Goal: Information Seeking & Learning: Find specific fact

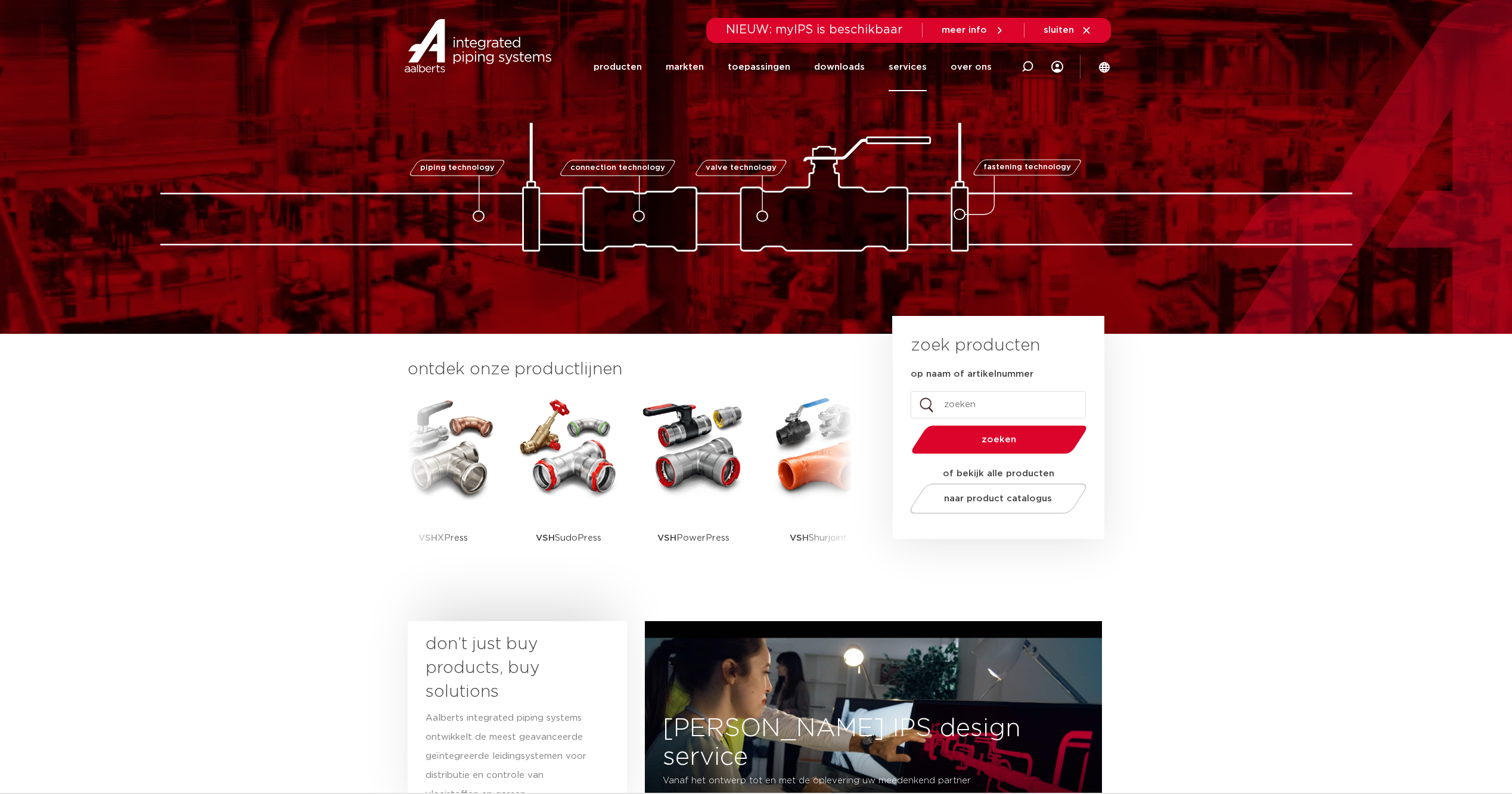
click at [920, 70] on link "services" at bounding box center [908, 67] width 38 height 49
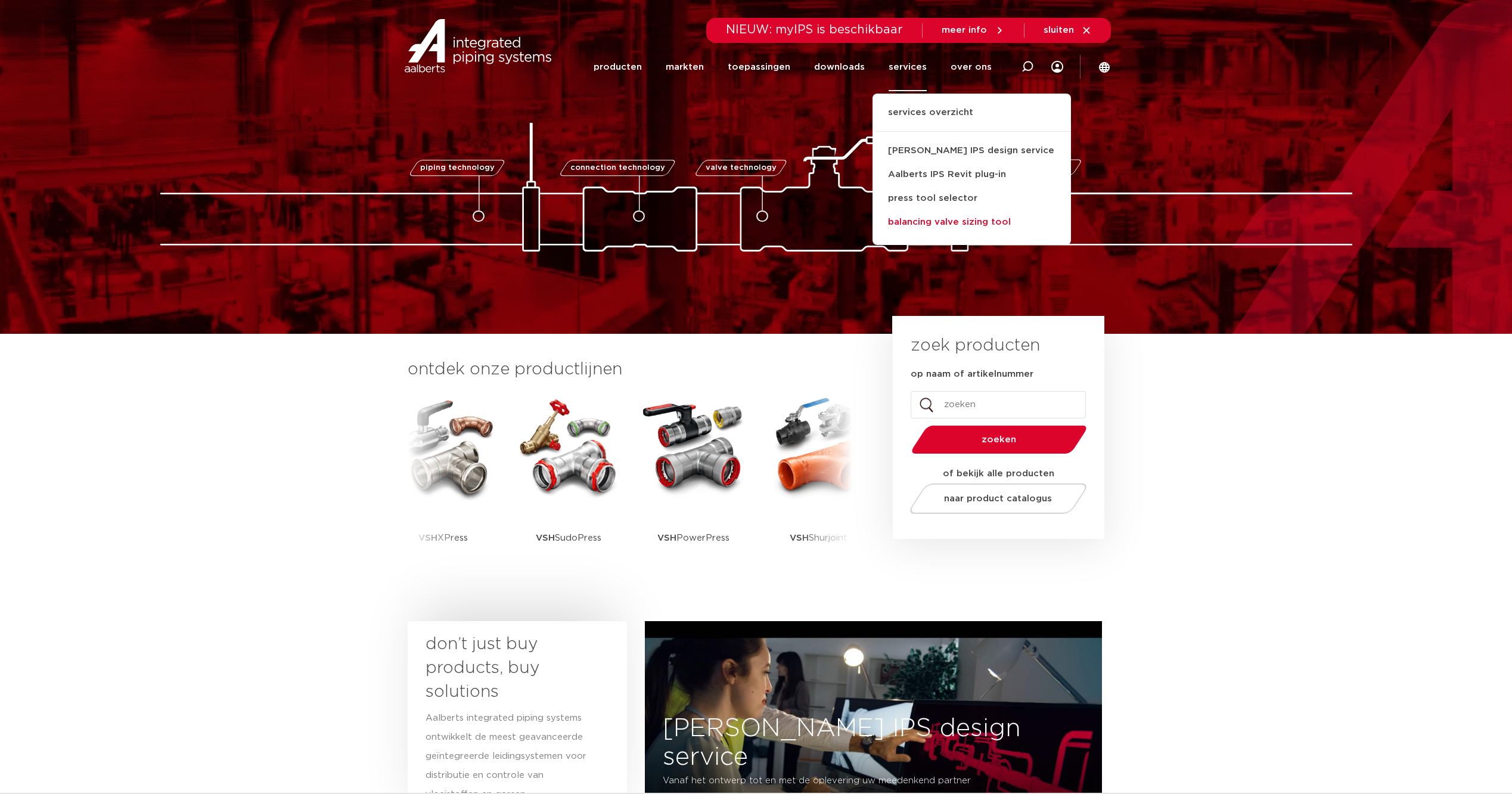
click at [972, 222] on link "balancing valve sizing tool" at bounding box center [972, 222] width 199 height 23
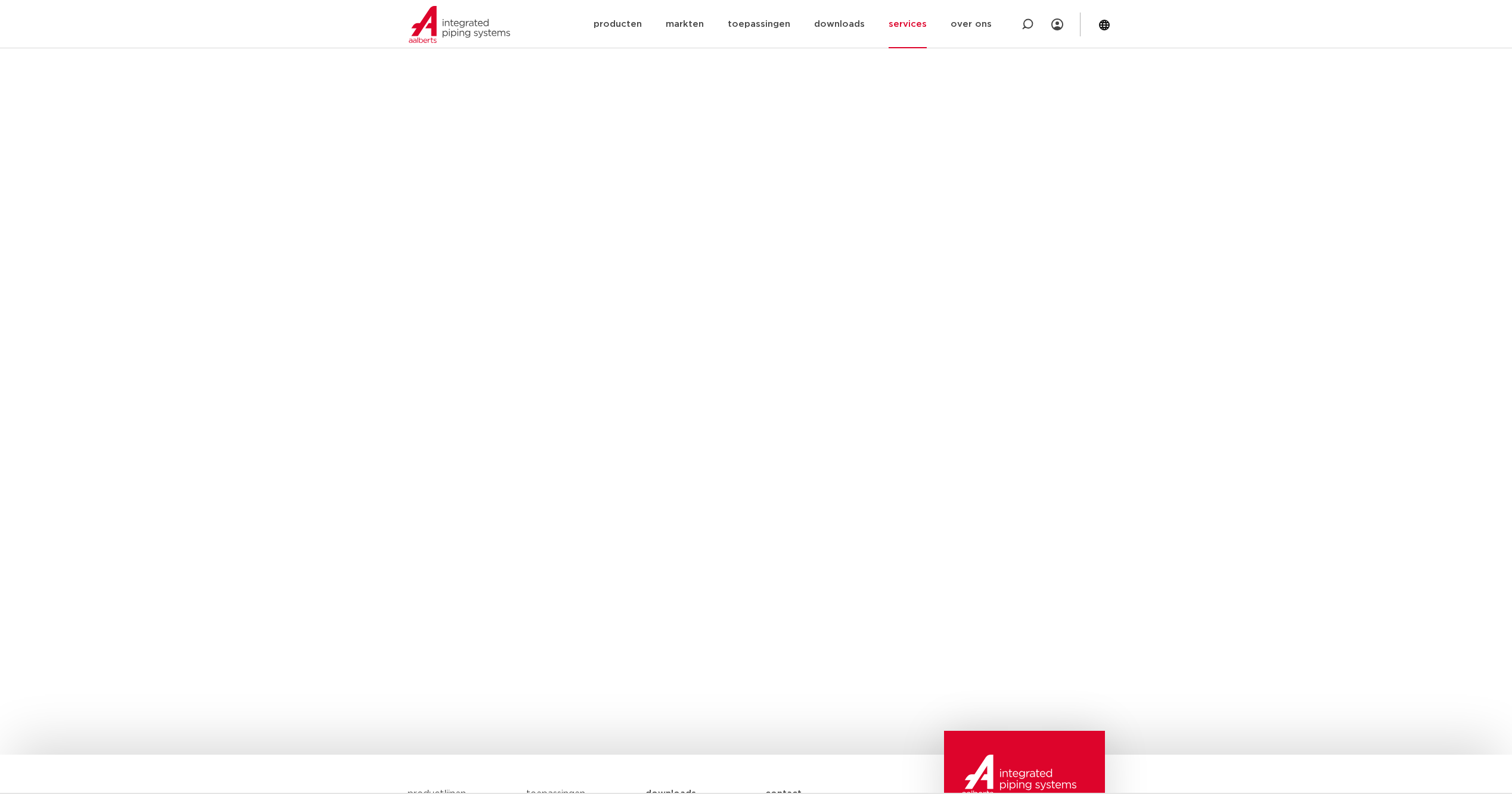
scroll to position [646, 0]
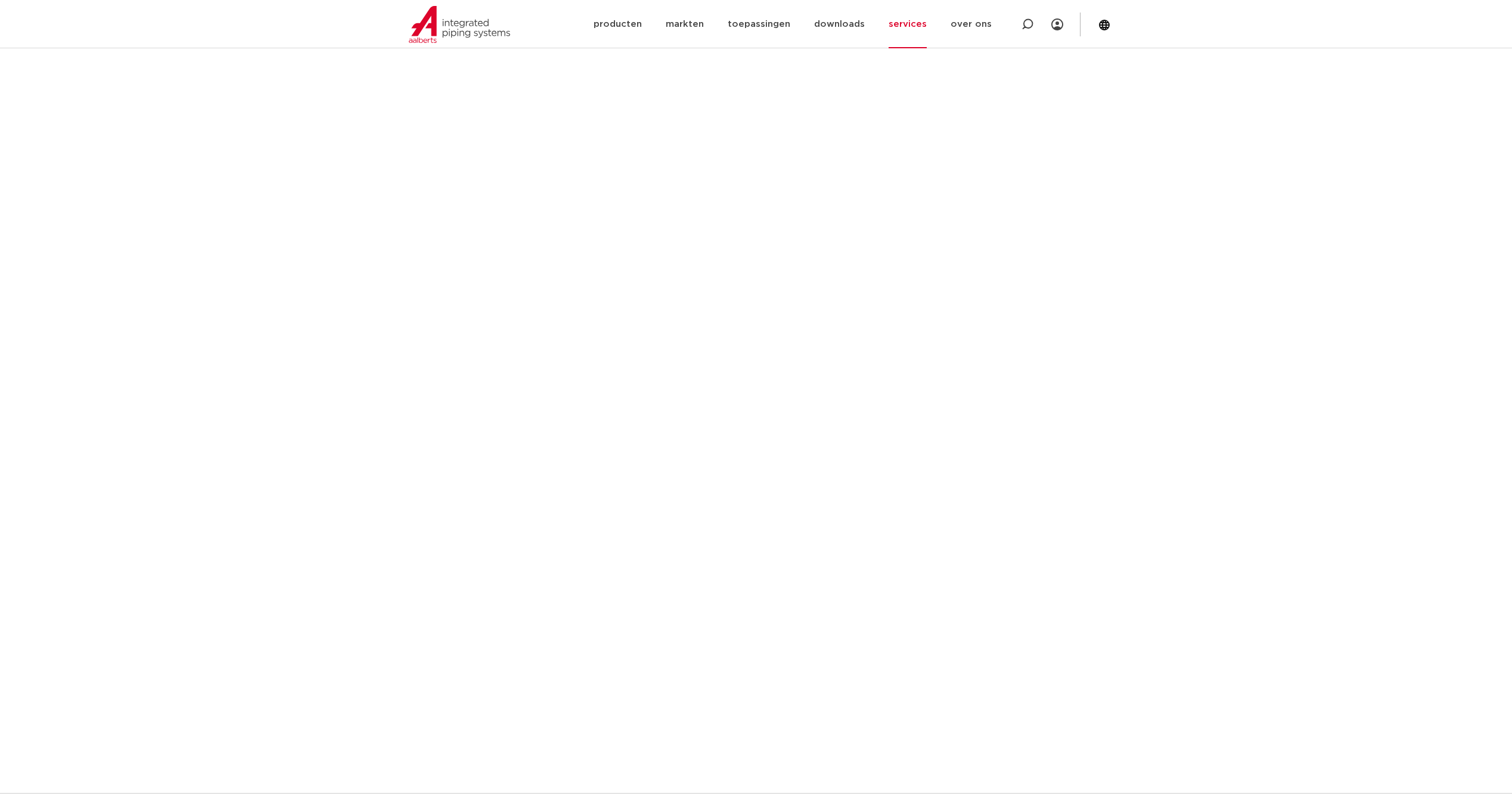
click at [205, 221] on section "wat kan deze tool? Voor de Apollo ProFlow inregelafsluiters die Aalberts integr…" at bounding box center [756, 232] width 1512 height 1325
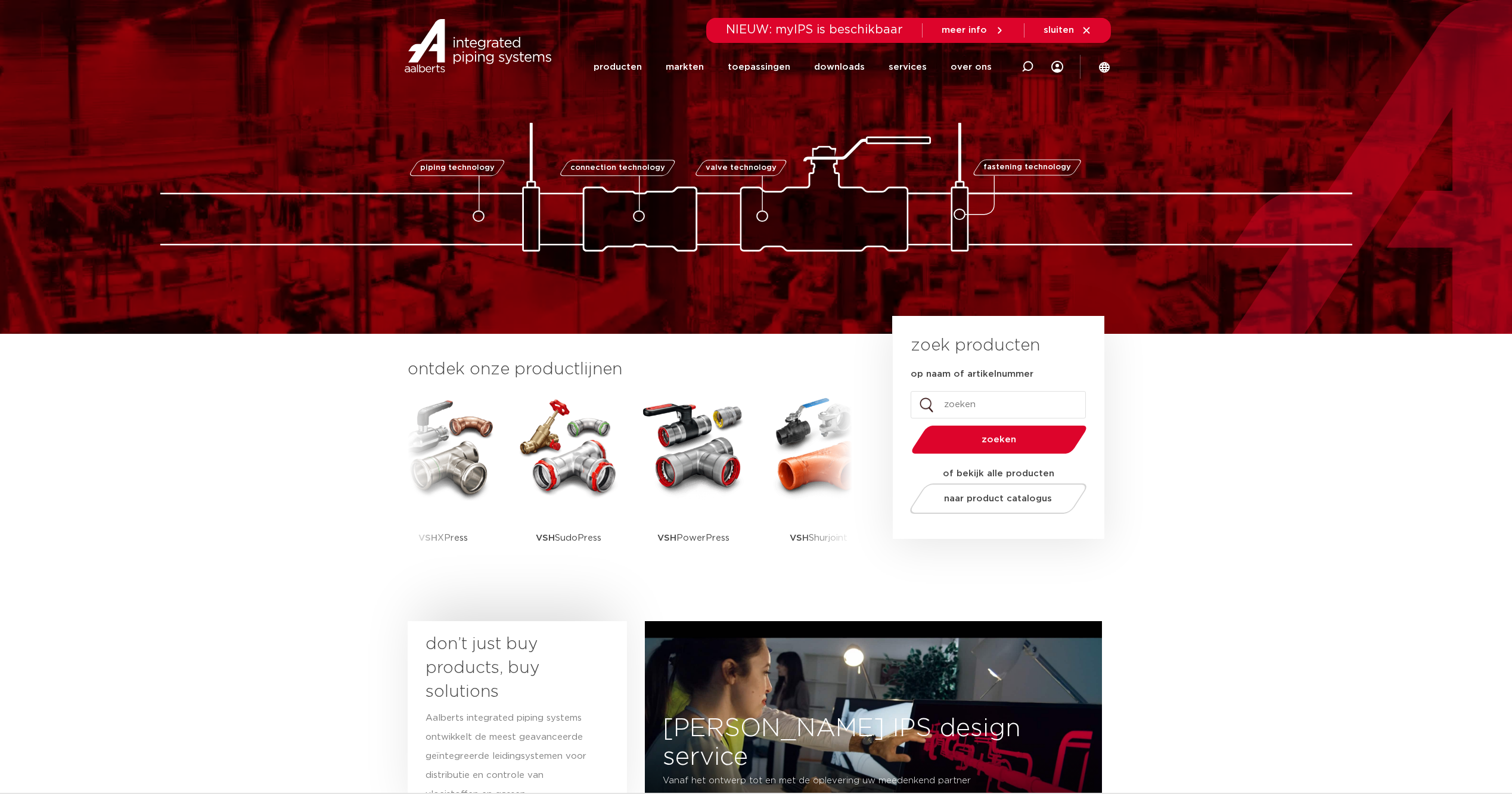
click at [990, 404] on input "op naam of artikelnummer" at bounding box center [998, 404] width 175 height 27
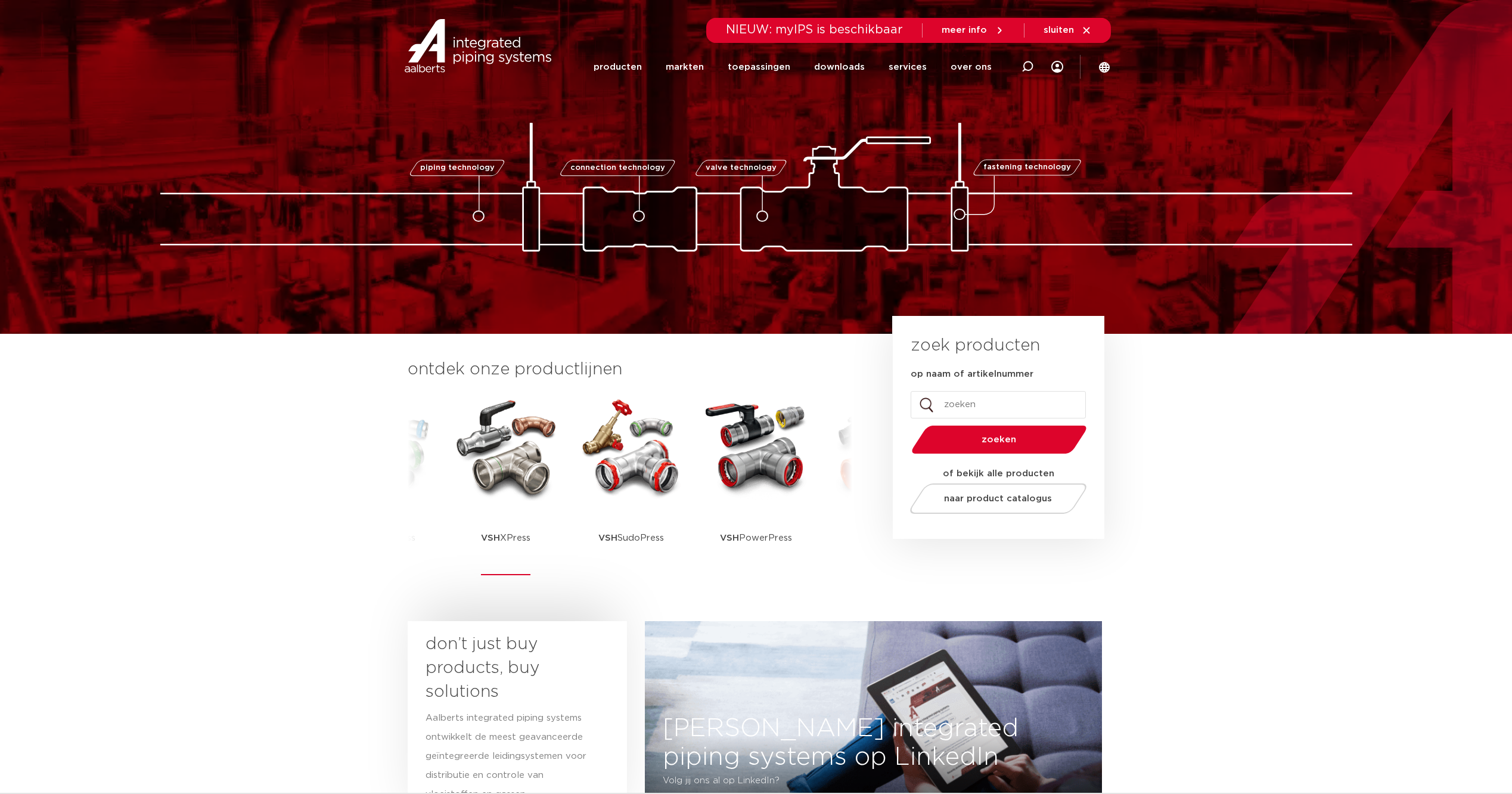
click at [482, 472] on img at bounding box center [506, 447] width 107 height 107
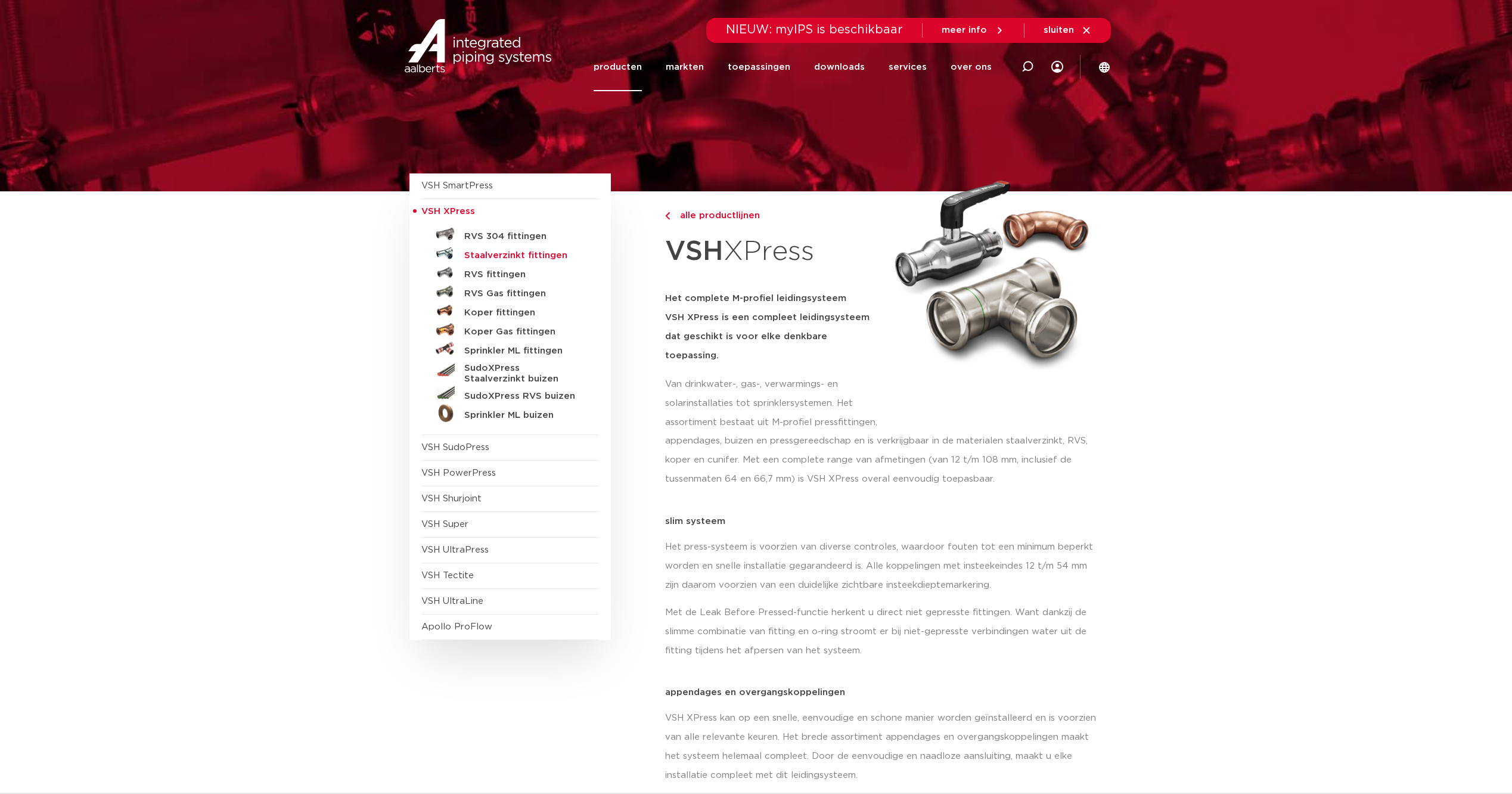
click at [535, 253] on h5 "Staalverzinkt fittingen" at bounding box center [523, 256] width 118 height 11
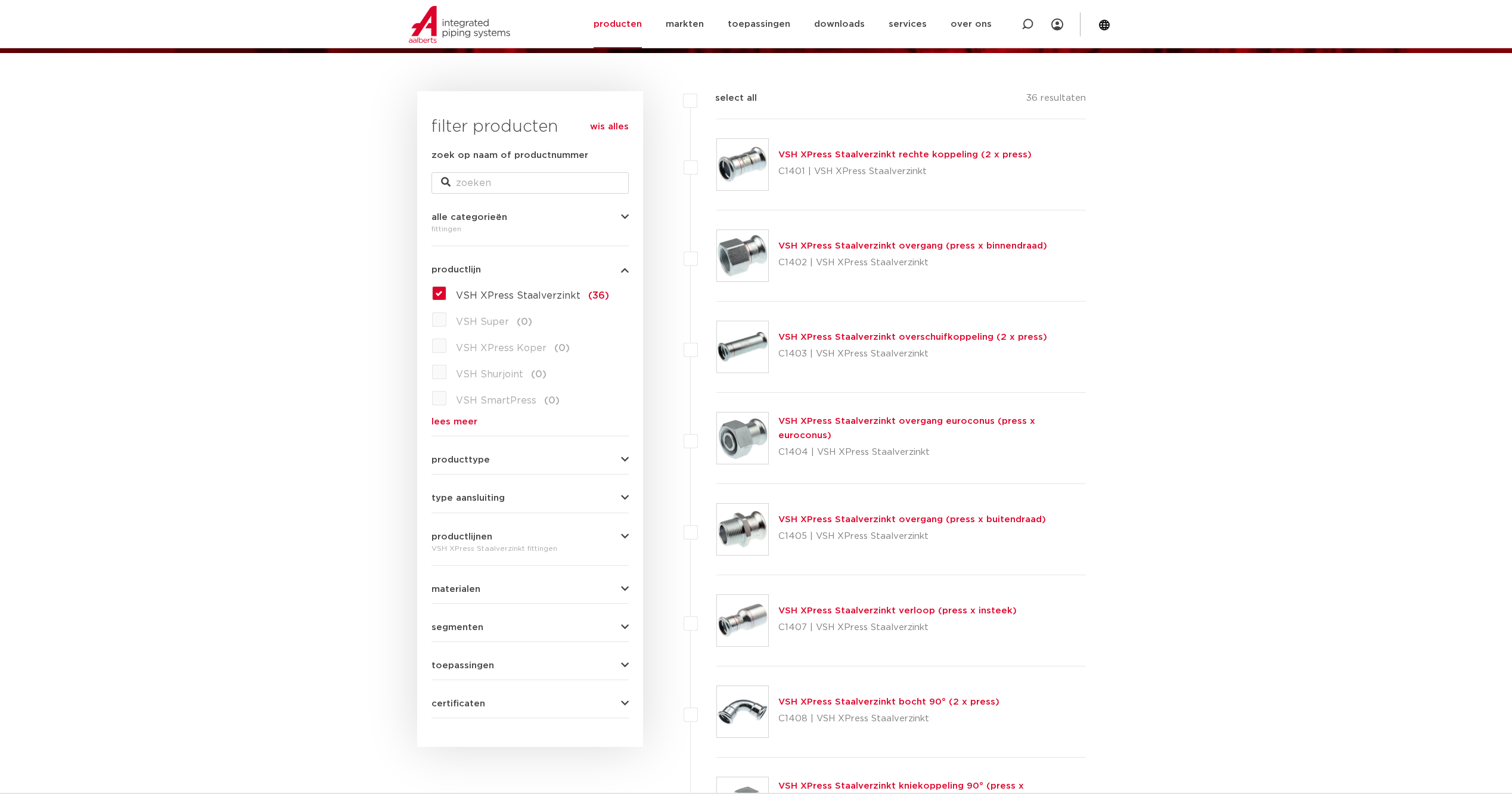
click at [906, 155] on link "VSH XPress Staalverzinkt rechte koppeling (2 x press)" at bounding box center [905, 154] width 253 height 9
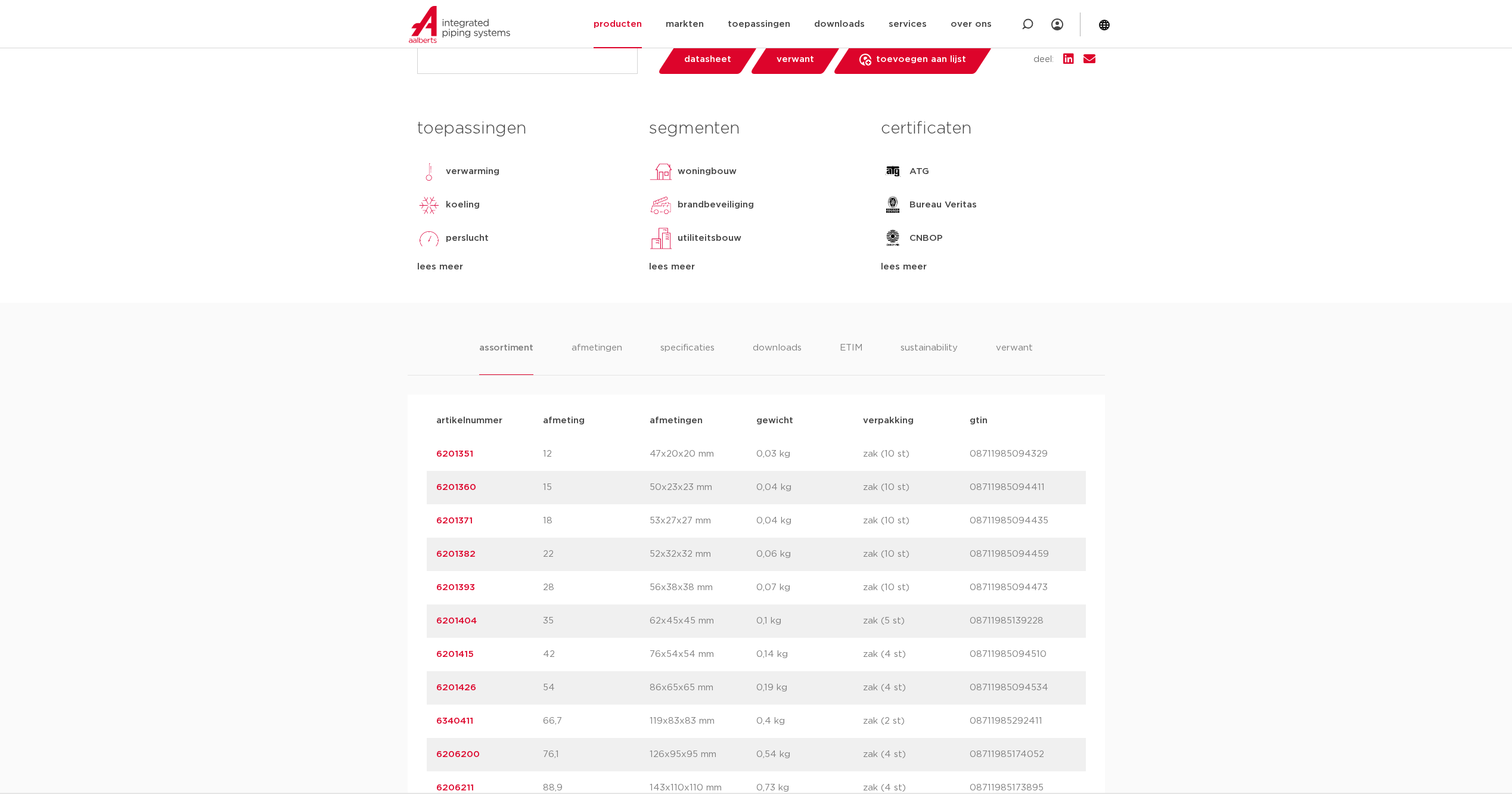
scroll to position [556, 0]
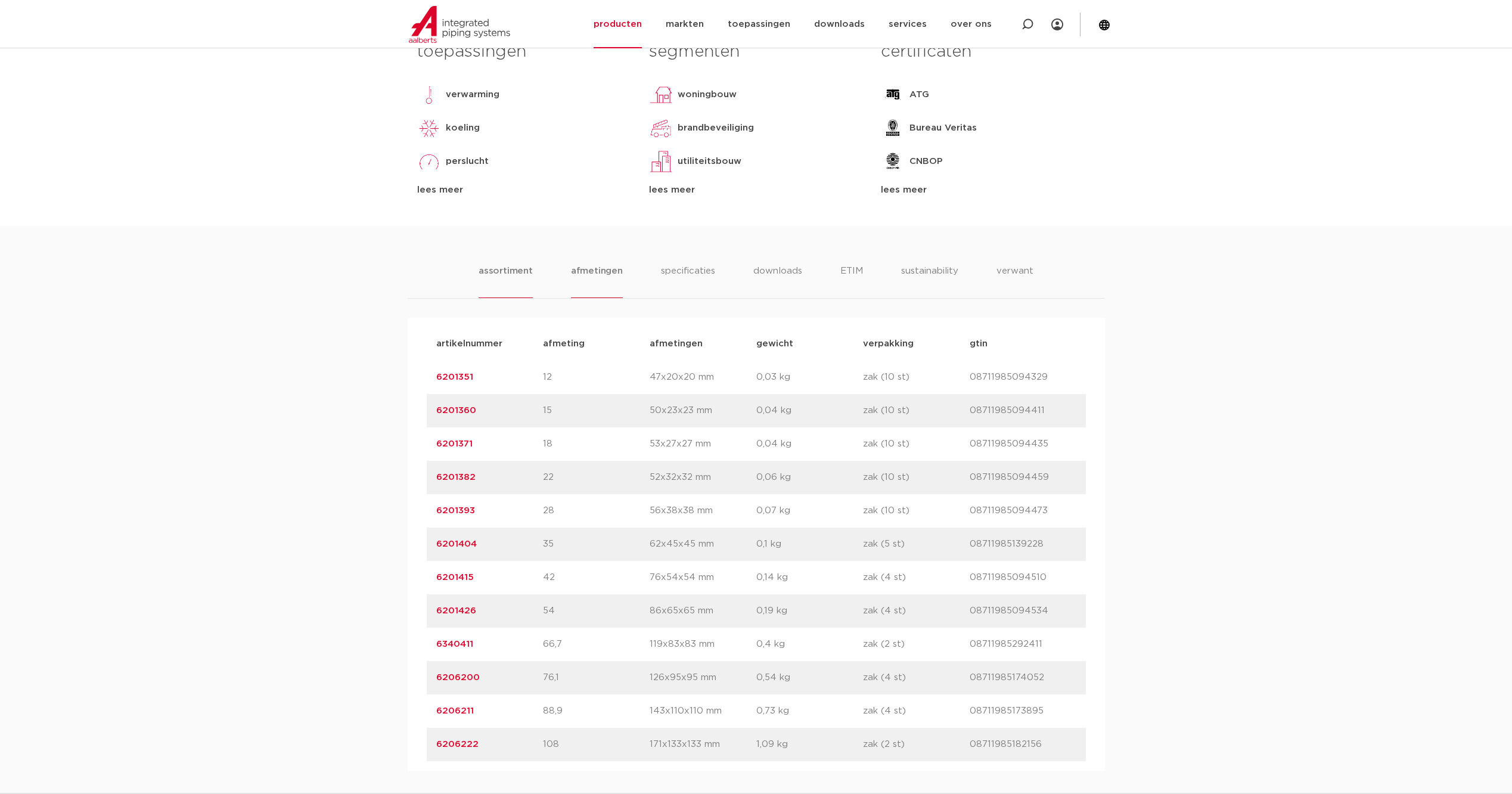
click at [602, 268] on li "afmetingen" at bounding box center [597, 281] width 52 height 34
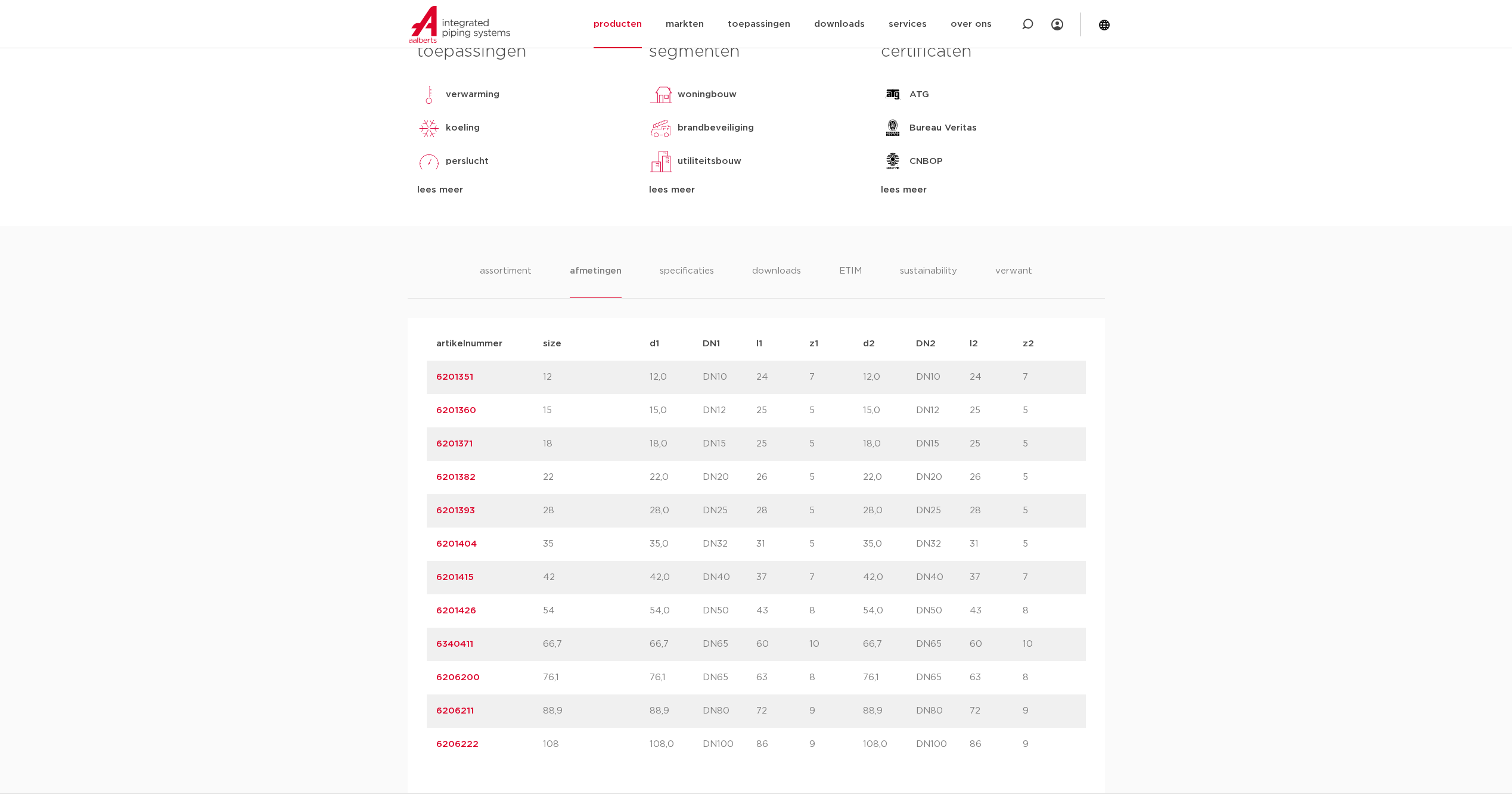
drag, startPoint x: 432, startPoint y: 413, endPoint x: 1056, endPoint y: 409, distance: 624.0
click at [1056, 409] on div "artikelnummer 6201360 size 15" at bounding box center [756, 411] width 659 height 34
click at [1218, 465] on div "assortiment [GEOGRAPHIC_DATA] specificaties downloads ETIM sustainability verwa…" at bounding box center [756, 709] width 1512 height 965
